Goal: Task Accomplishment & Management: Complete application form

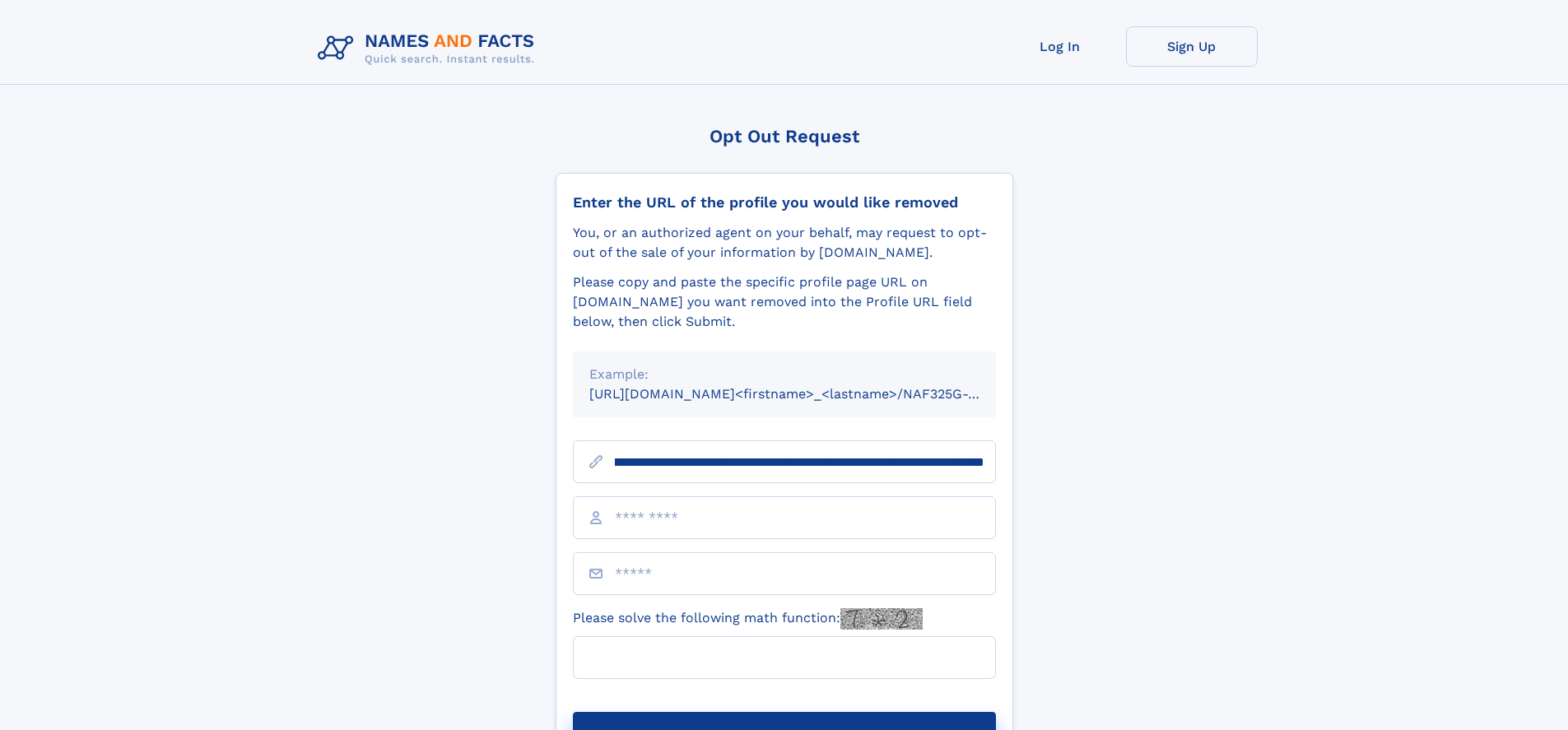
scroll to position [0, 179]
type input "**********"
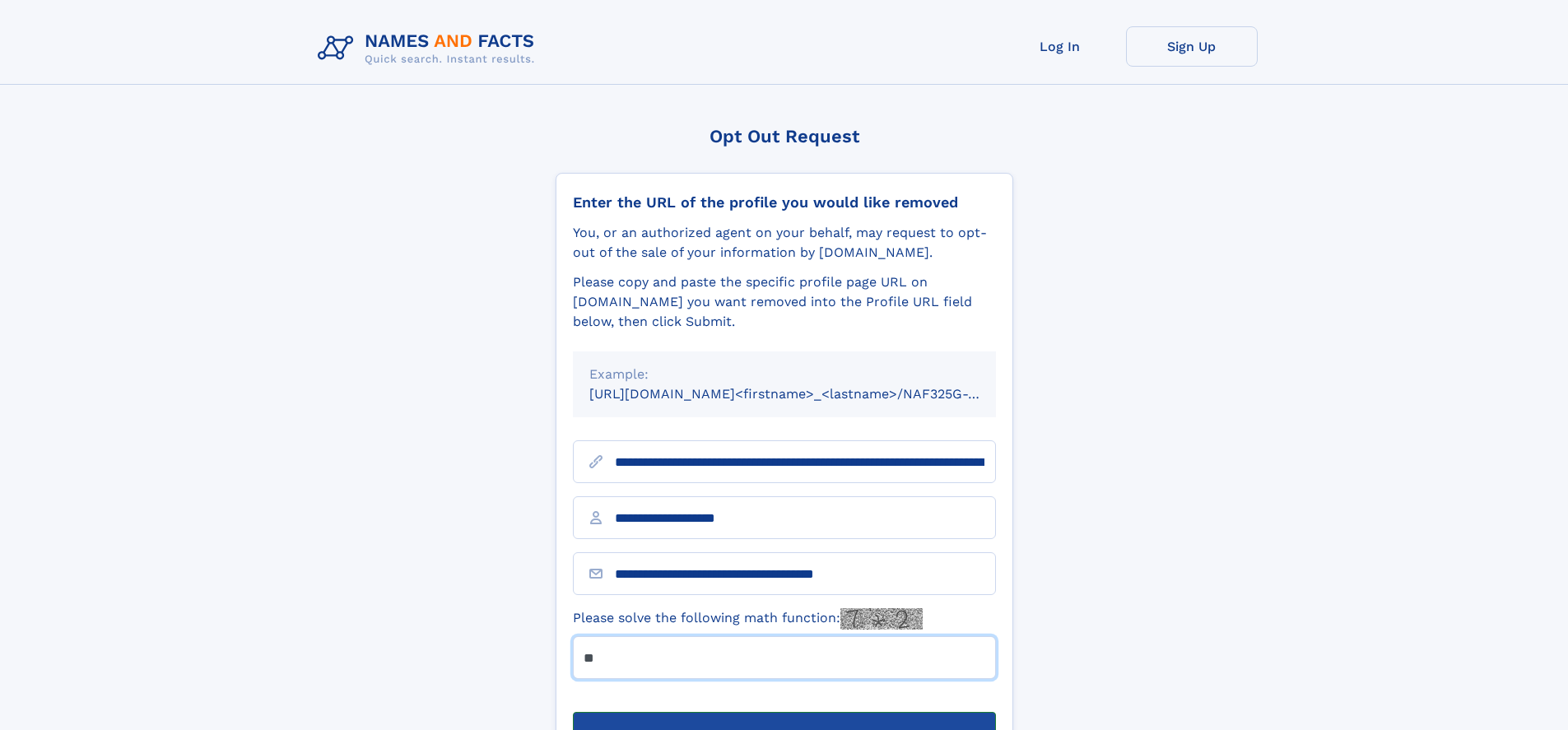
type input "**"
click at [783, 712] on button "Submit Opt Out Request" at bounding box center [784, 738] width 423 height 53
